Goal: Task Accomplishment & Management: Use online tool/utility

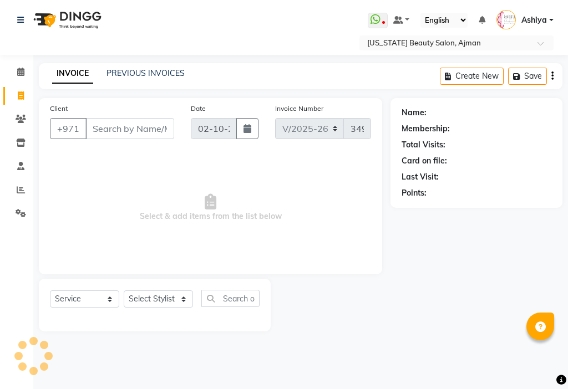
select select "637"
select select "service"
click at [140, 306] on select "Select Stylist [PERSON_NAME] [PERSON_NAME] Ashiya Cashier [PERSON_NAME] [PERSON…" at bounding box center [158, 299] width 69 height 17
select select "86231"
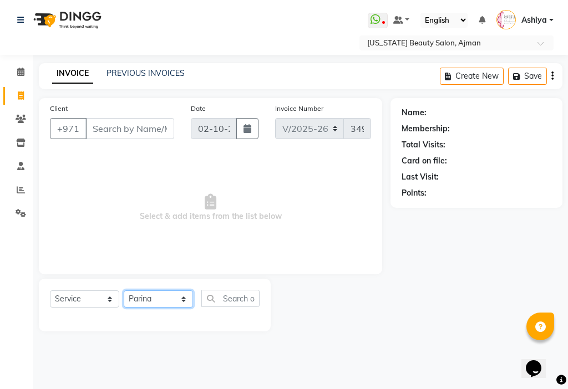
click at [124, 291] on select "Select Stylist [PERSON_NAME] [PERSON_NAME] Ashiya Cashier [PERSON_NAME] [PERSON…" at bounding box center [158, 299] width 69 height 17
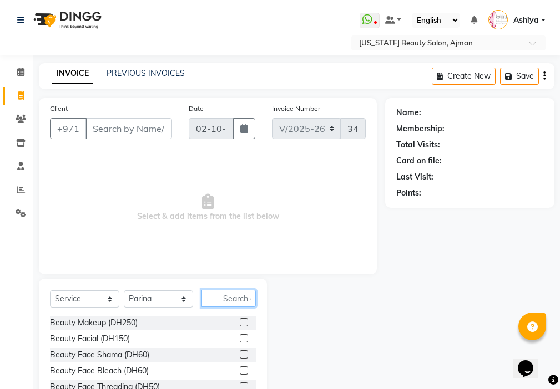
click at [226, 297] on input "text" at bounding box center [228, 298] width 54 height 17
type input "up"
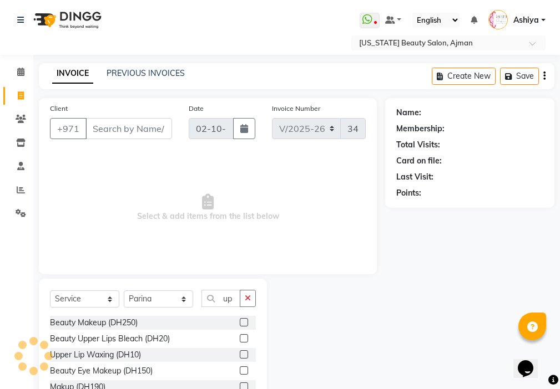
click at [243, 357] on label at bounding box center [244, 355] width 8 height 8
click at [243, 357] on input "checkbox" at bounding box center [243, 355] width 7 height 7
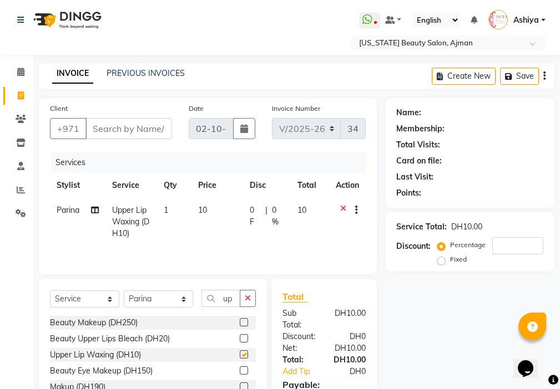
checkbox input "false"
click at [128, 131] on input "Client" at bounding box center [128, 128] width 87 height 21
type input "a"
type input "0"
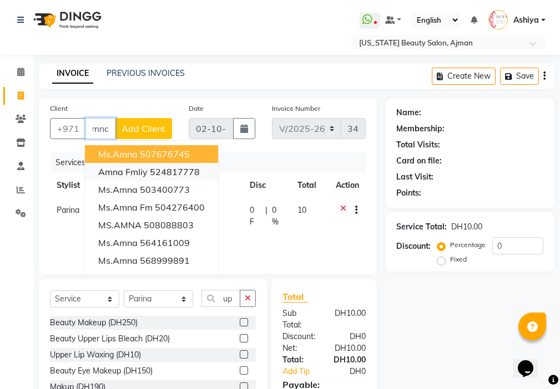
click at [146, 176] on span "amna fmliy" at bounding box center [122, 171] width 49 height 11
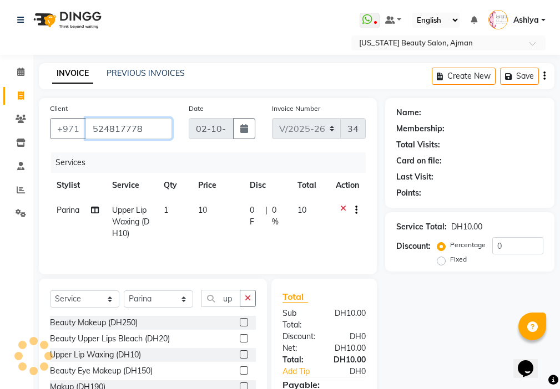
type input "524817778"
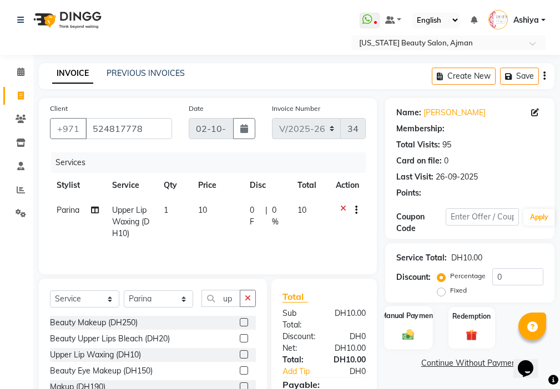
click at [403, 329] on img at bounding box center [408, 334] width 19 height 13
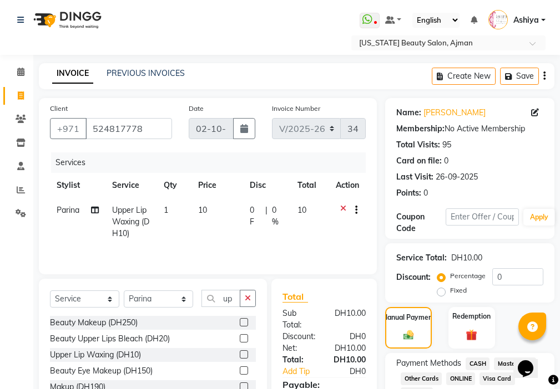
click at [494, 376] on span "Visa Card" at bounding box center [497, 379] width 36 height 13
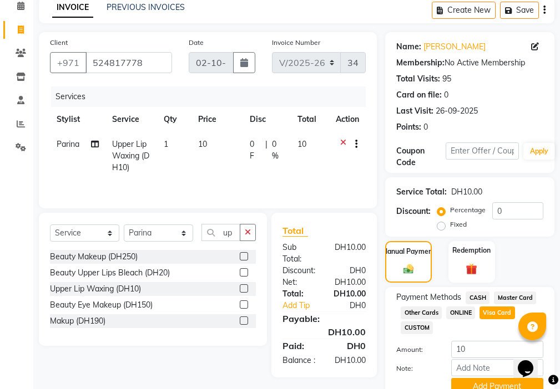
scroll to position [116, 0]
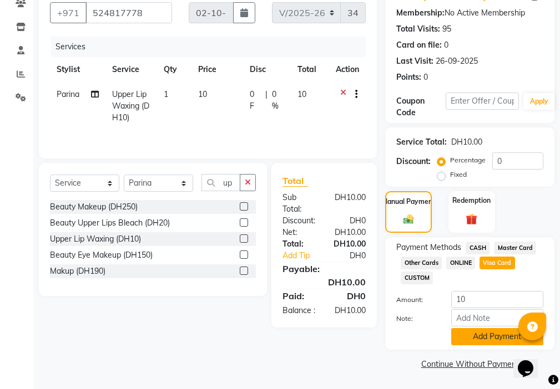
click at [484, 336] on button "Add Payment" at bounding box center [497, 336] width 92 height 17
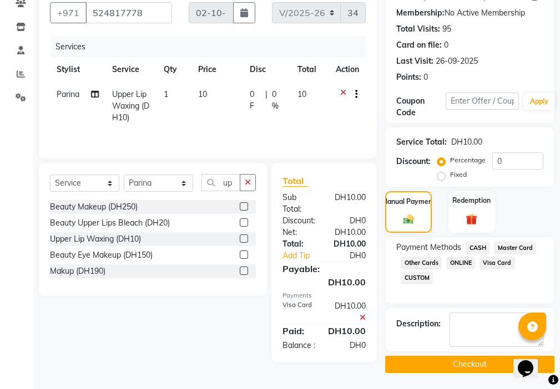
click at [478, 367] on button "Checkout" at bounding box center [469, 364] width 169 height 17
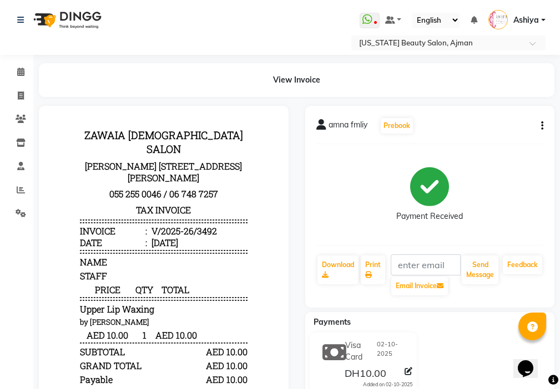
click at [43, 98] on main "View Invoice amna fmliy Prebook Payment Received Download Print Email Invoice S…" at bounding box center [296, 273] width 526 height 421
click at [16, 104] on link "Invoice" at bounding box center [16, 96] width 27 height 18
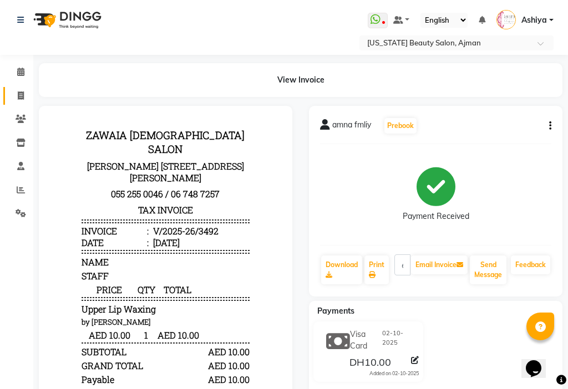
select select "service"
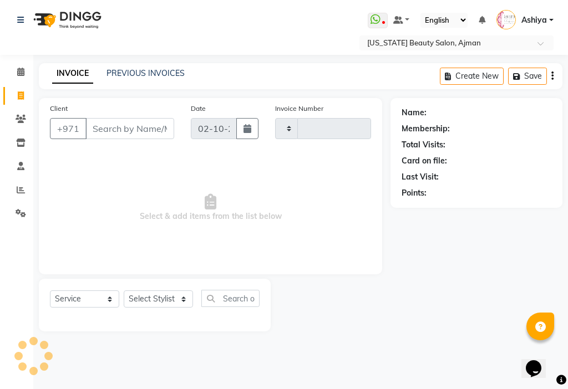
type input "3493"
select select "637"
